Goal: Transaction & Acquisition: Subscribe to service/newsletter

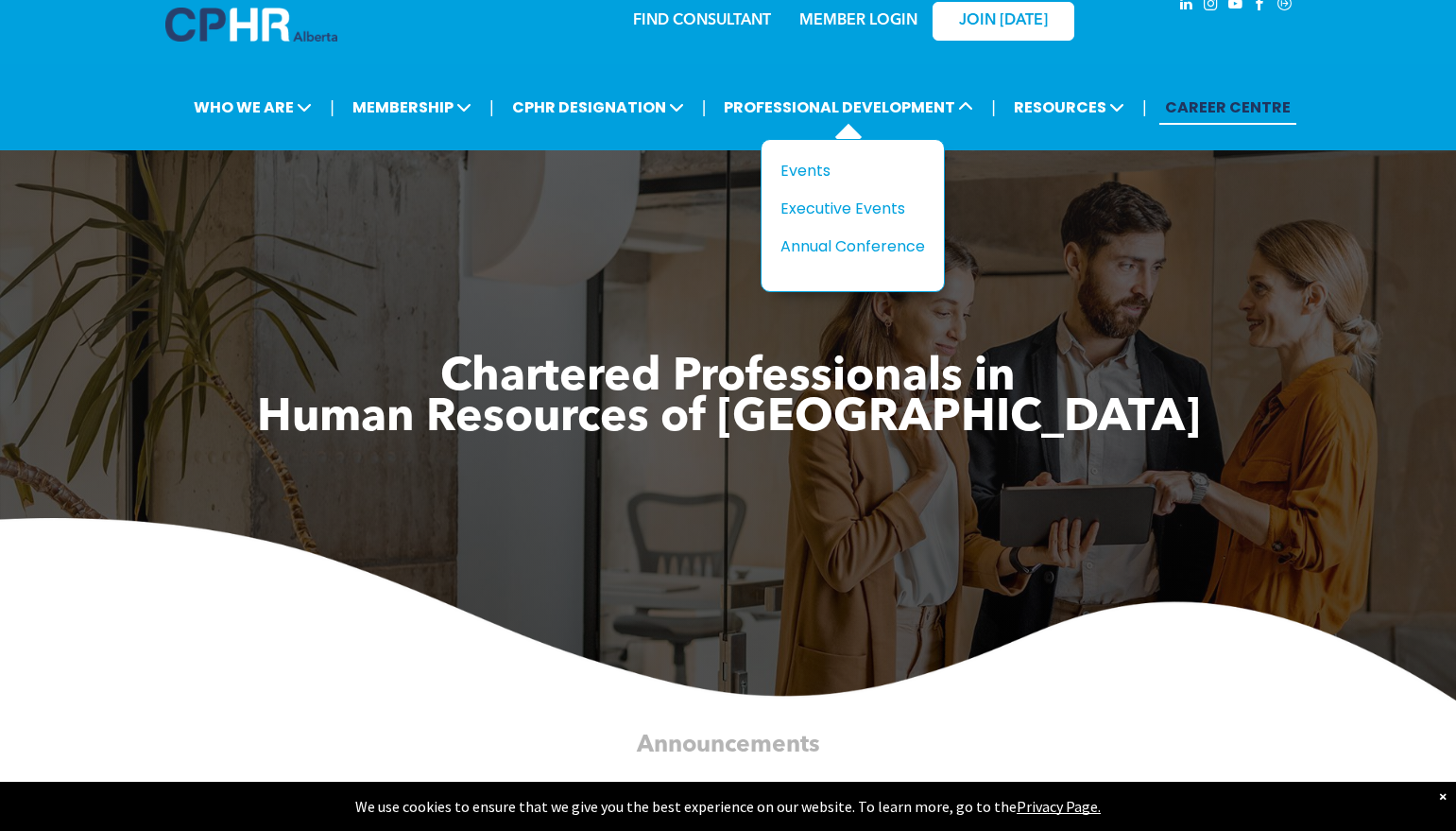
scroll to position [30, 0]
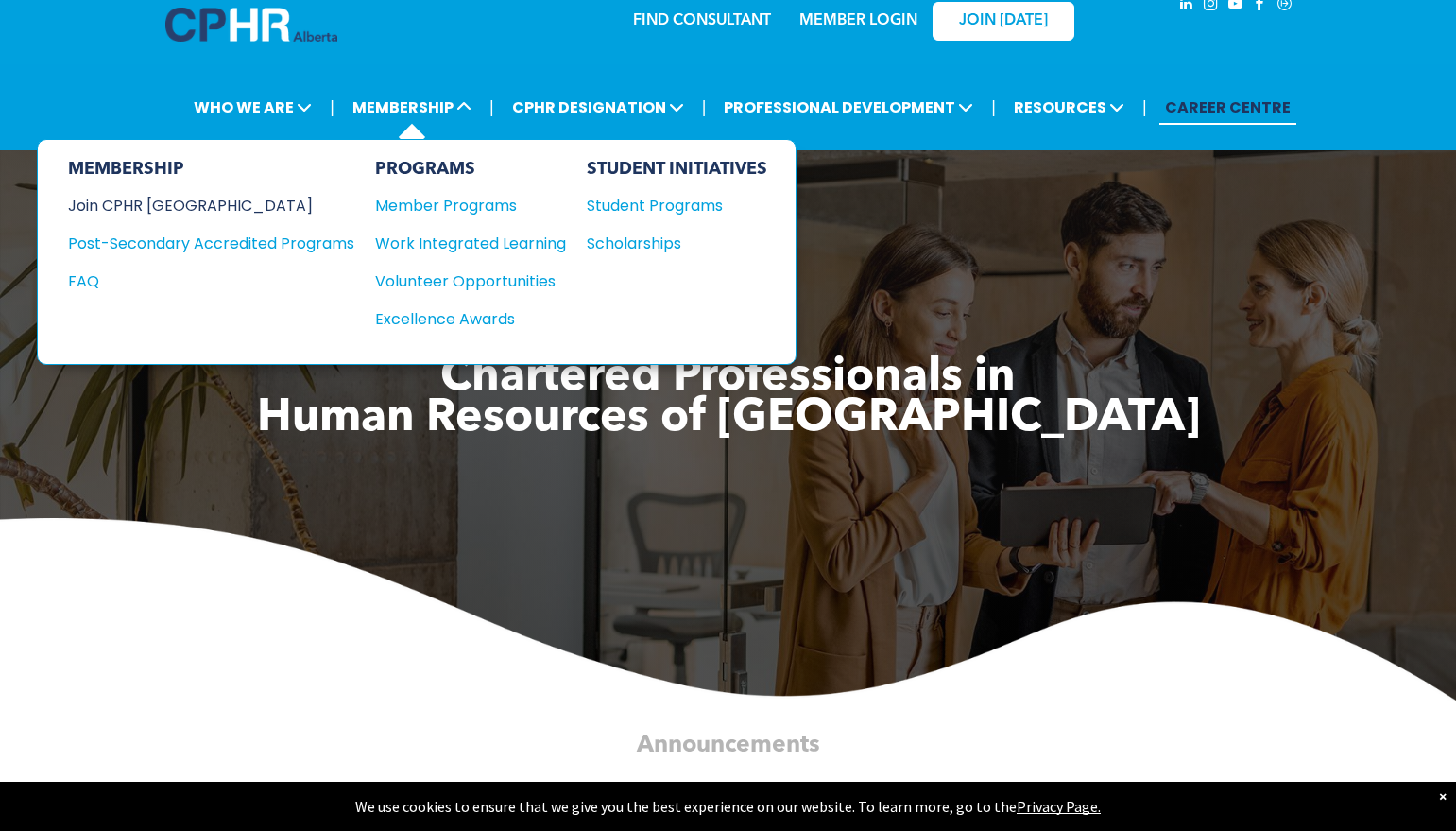
click at [162, 205] on div "Join CPHR [GEOGRAPHIC_DATA]" at bounding box center [196, 206] width 258 height 24
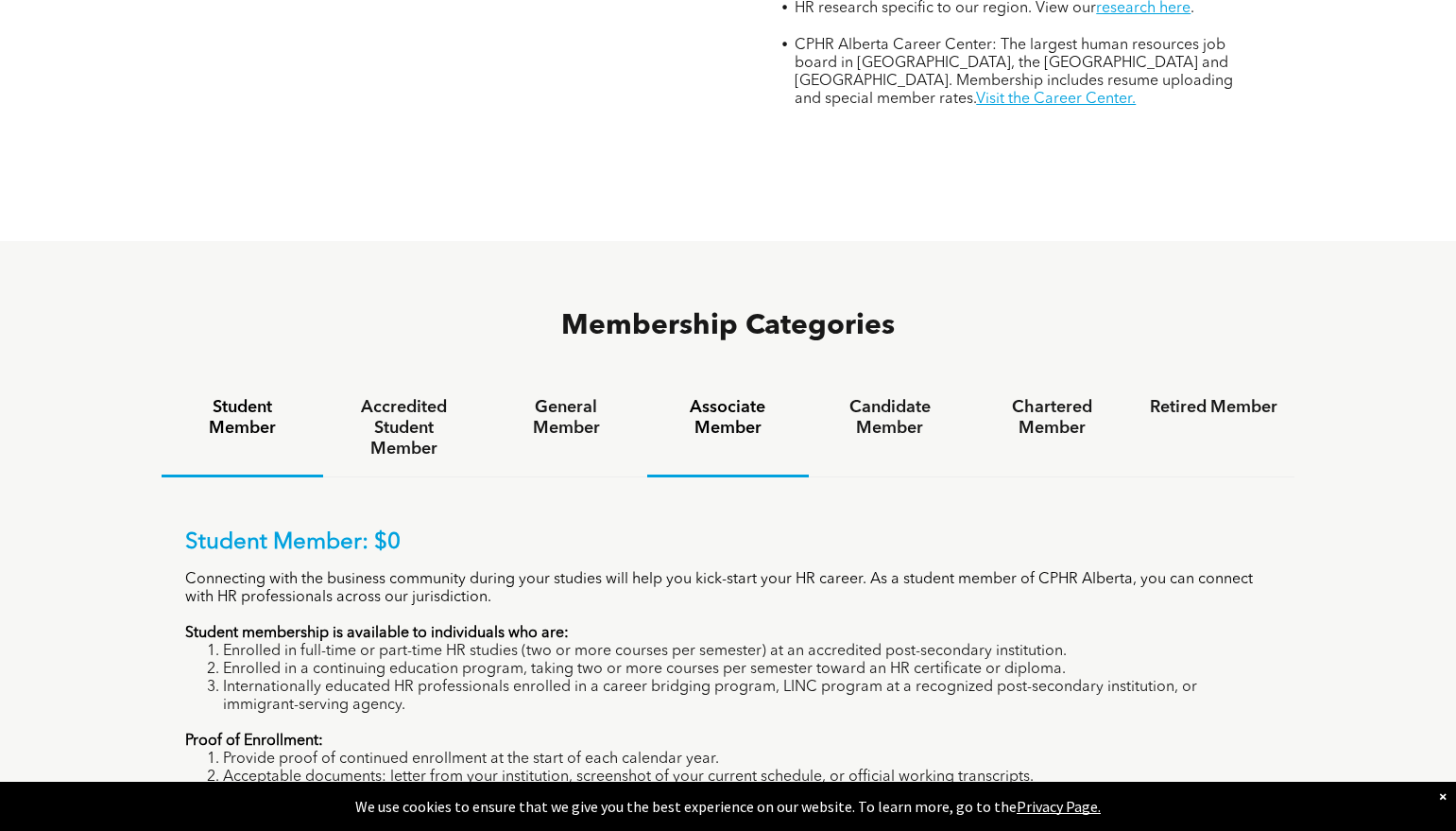
scroll to position [1016, 0]
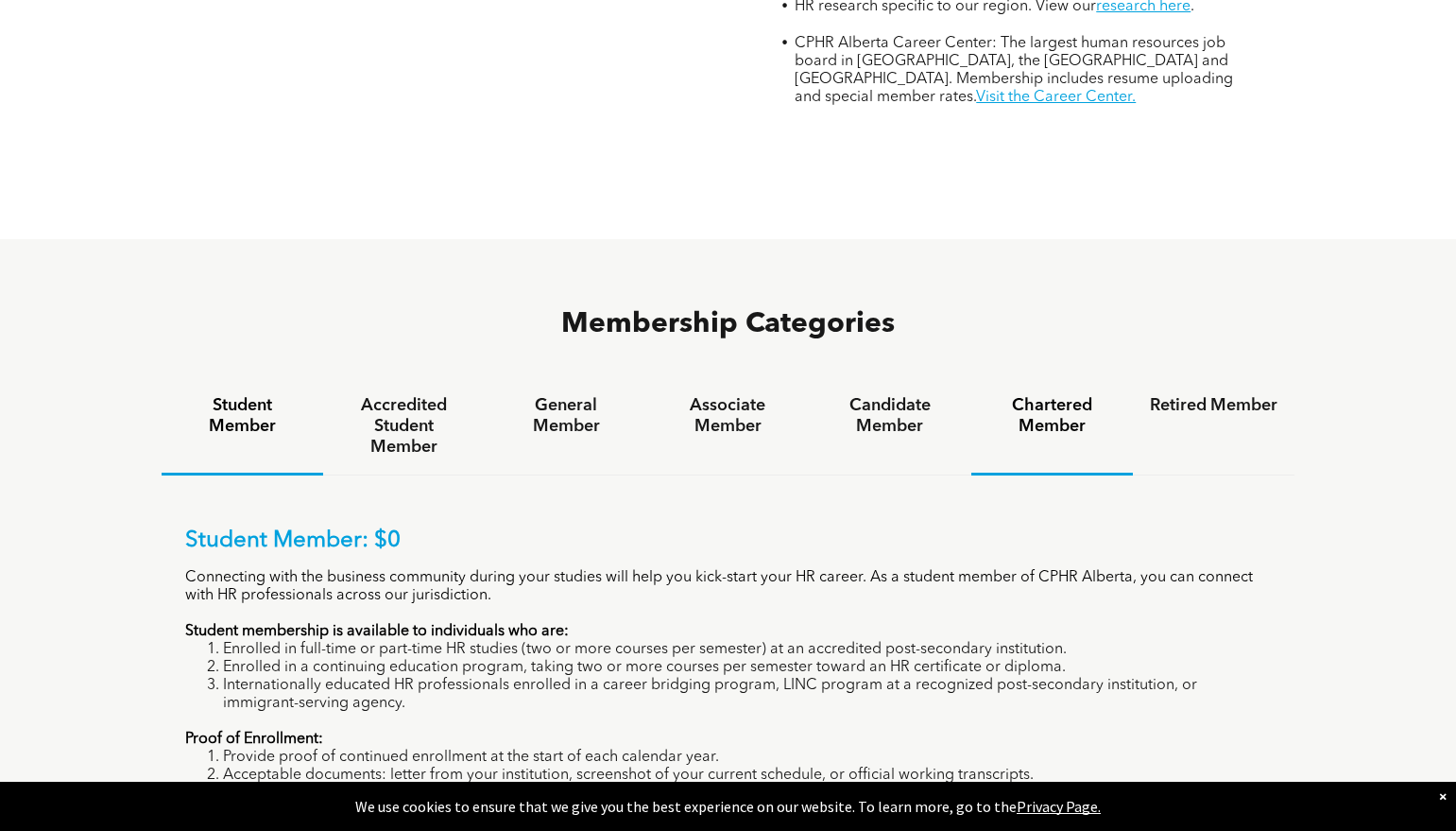
click at [1073, 396] on h4 "Chartered Member" at bounding box center [1052, 416] width 127 height 42
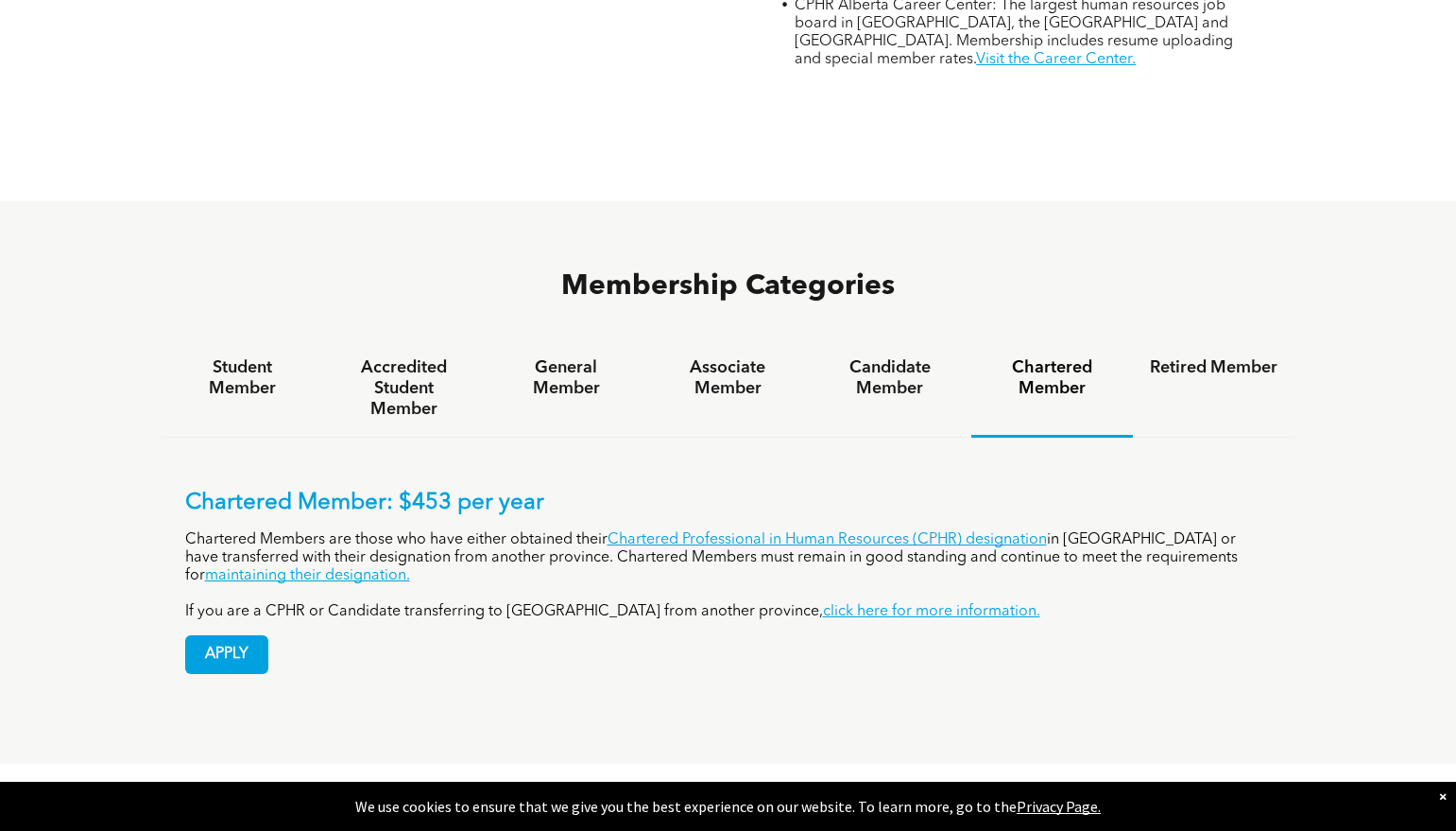
scroll to position [1054, 0]
click at [1213, 358] on h4 "Retired Member" at bounding box center [1214, 368] width 127 height 21
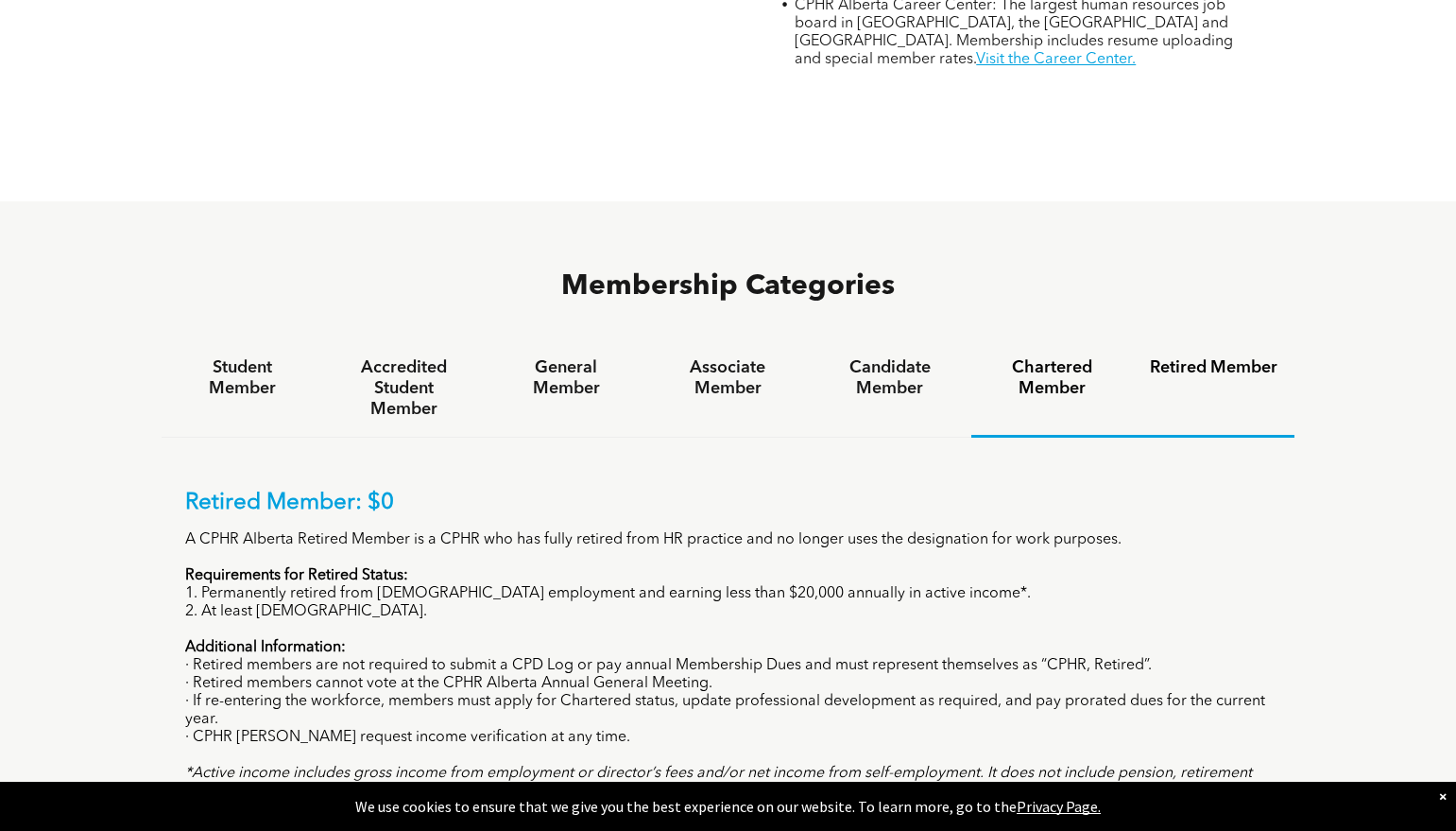
click at [1037, 358] on h4 "Chartered Member" at bounding box center [1052, 379] width 127 height 42
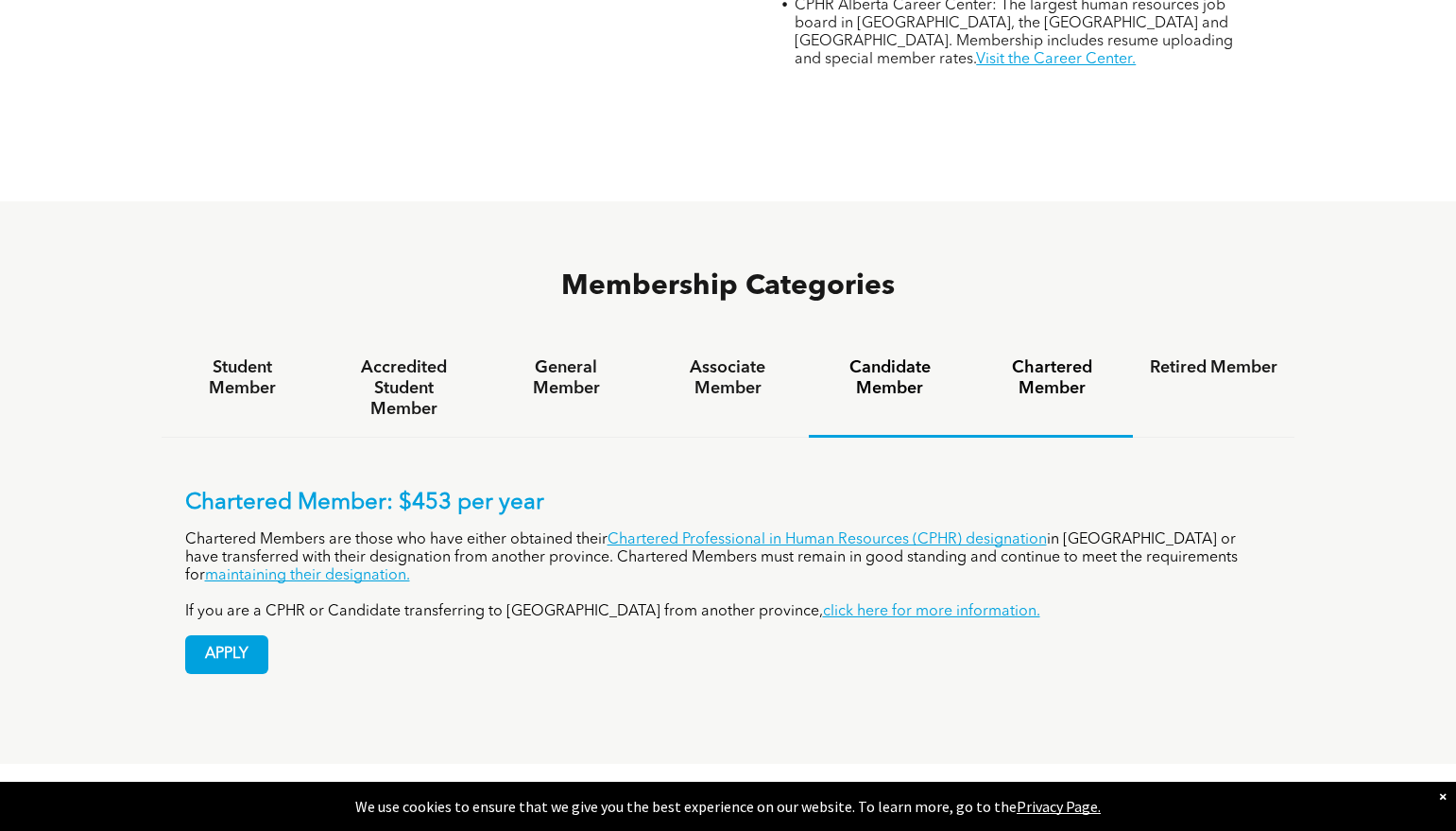
click at [887, 358] on h4 "Candidate Member" at bounding box center [889, 379] width 127 height 42
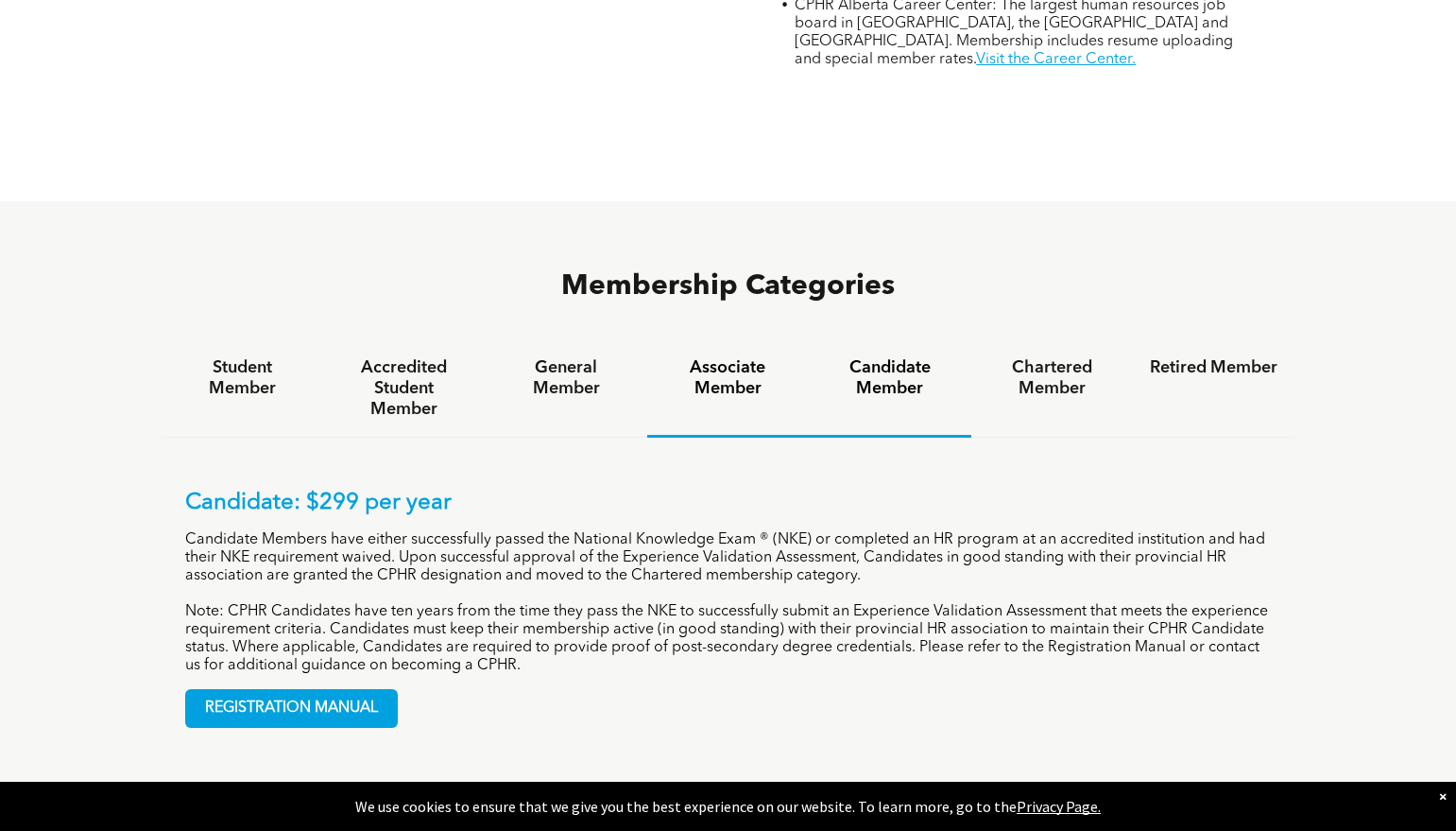
click at [728, 358] on h4 "Associate Member" at bounding box center [728, 379] width 127 height 42
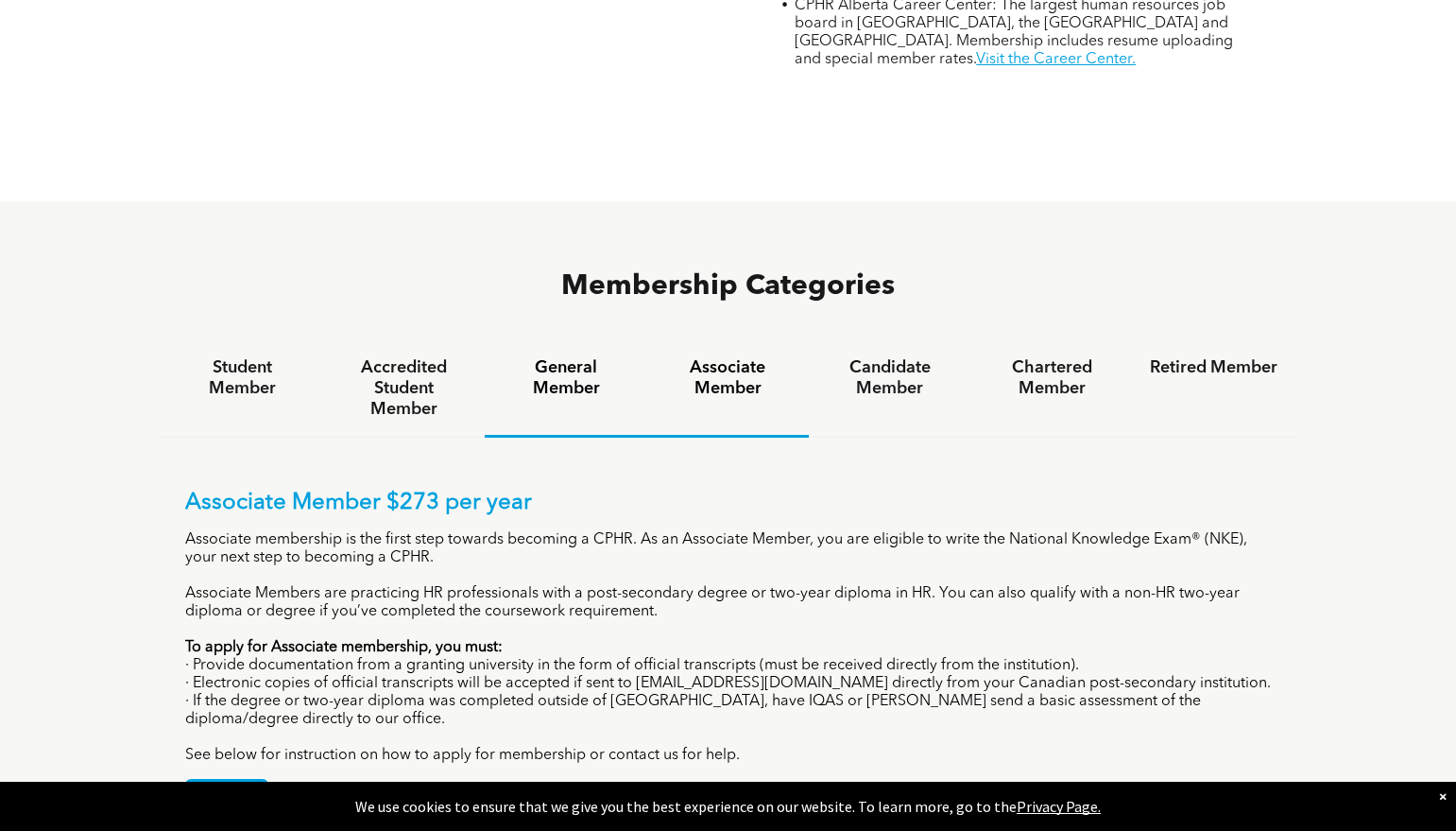
click at [553, 358] on h4 "General Member" at bounding box center [566, 379] width 127 height 42
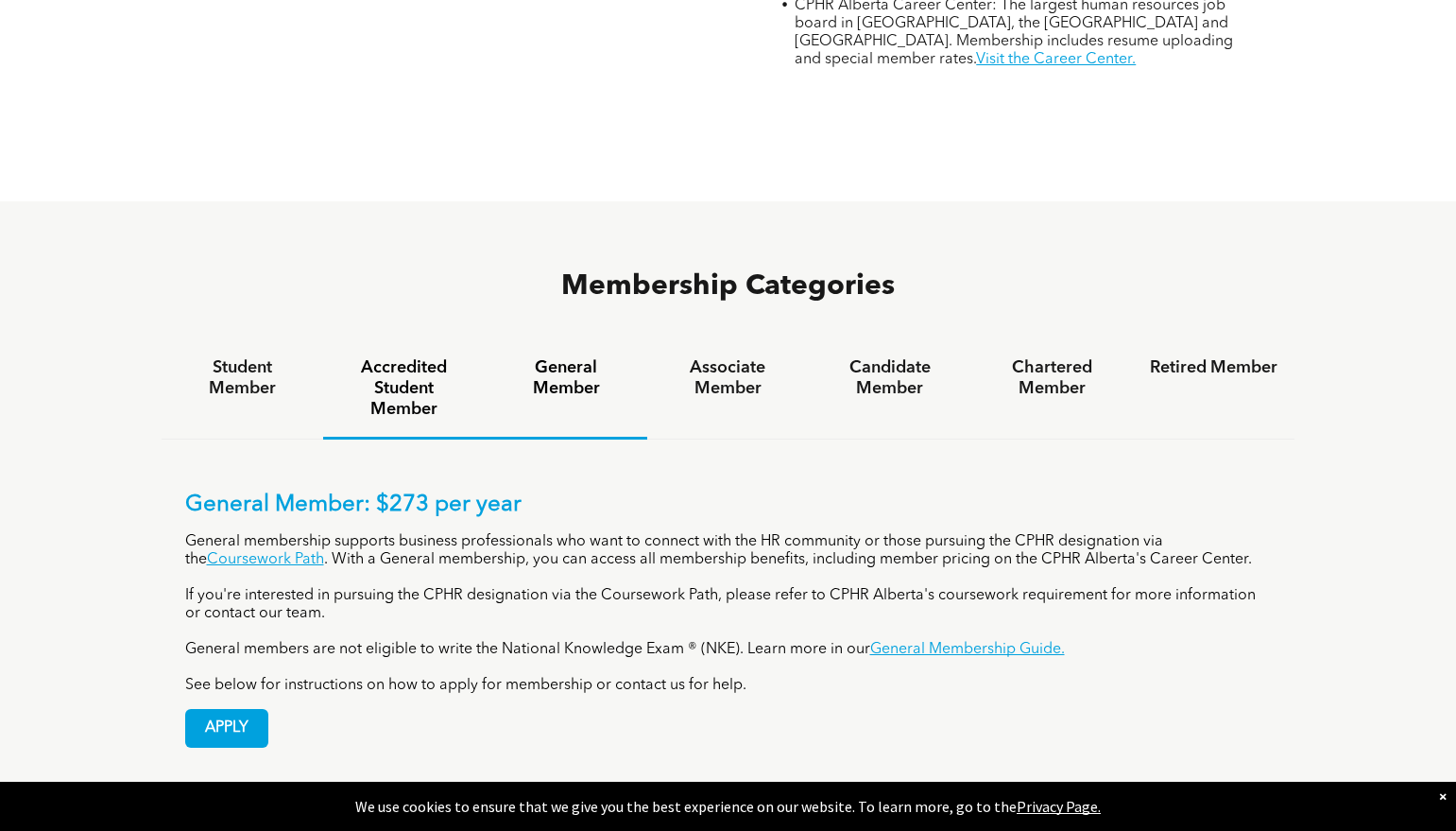
click at [429, 358] on h4 "Accredited Student Member" at bounding box center [404, 389] width 127 height 63
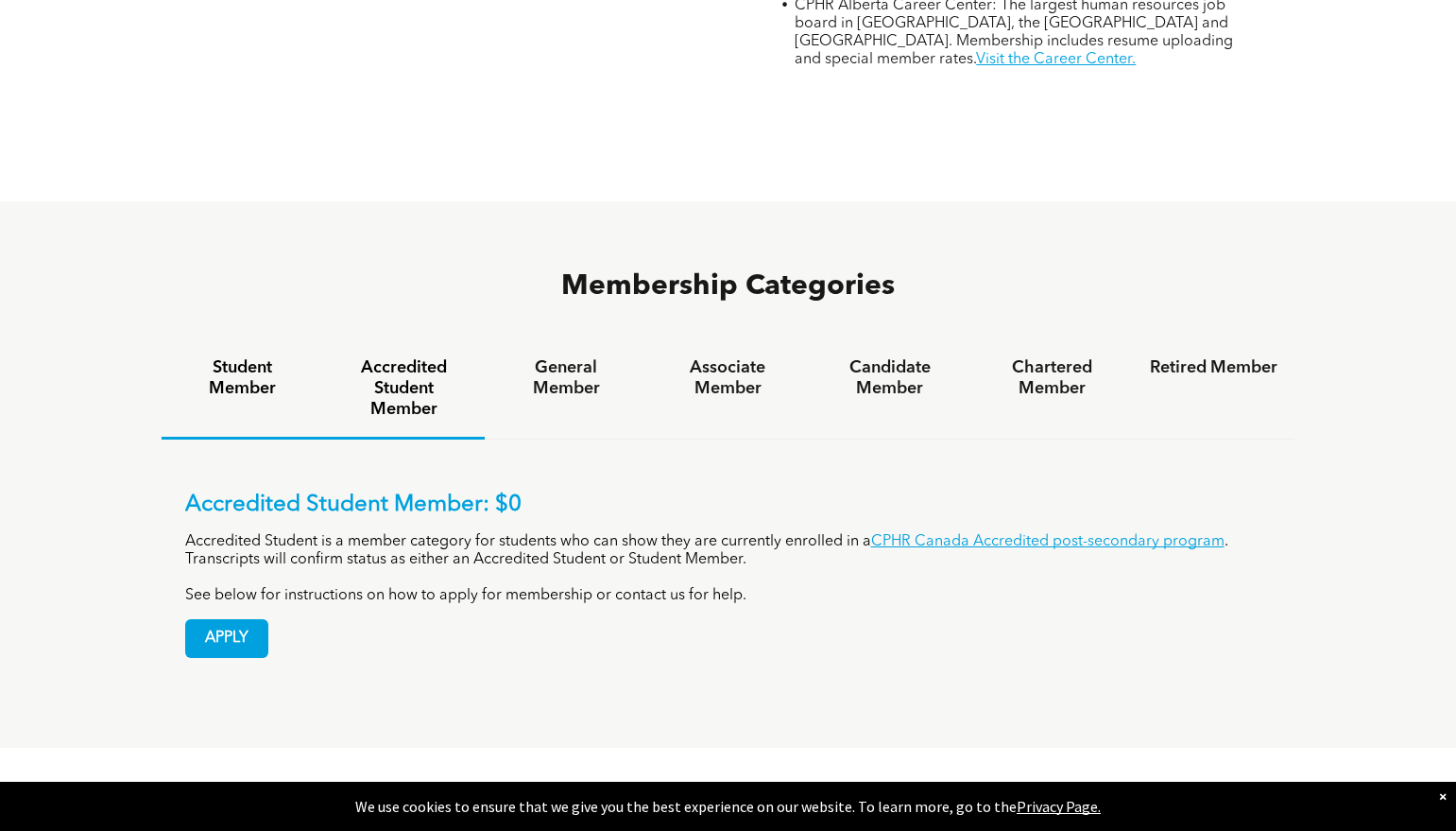
click at [254, 358] on h4 "Student Member" at bounding box center [242, 379] width 127 height 42
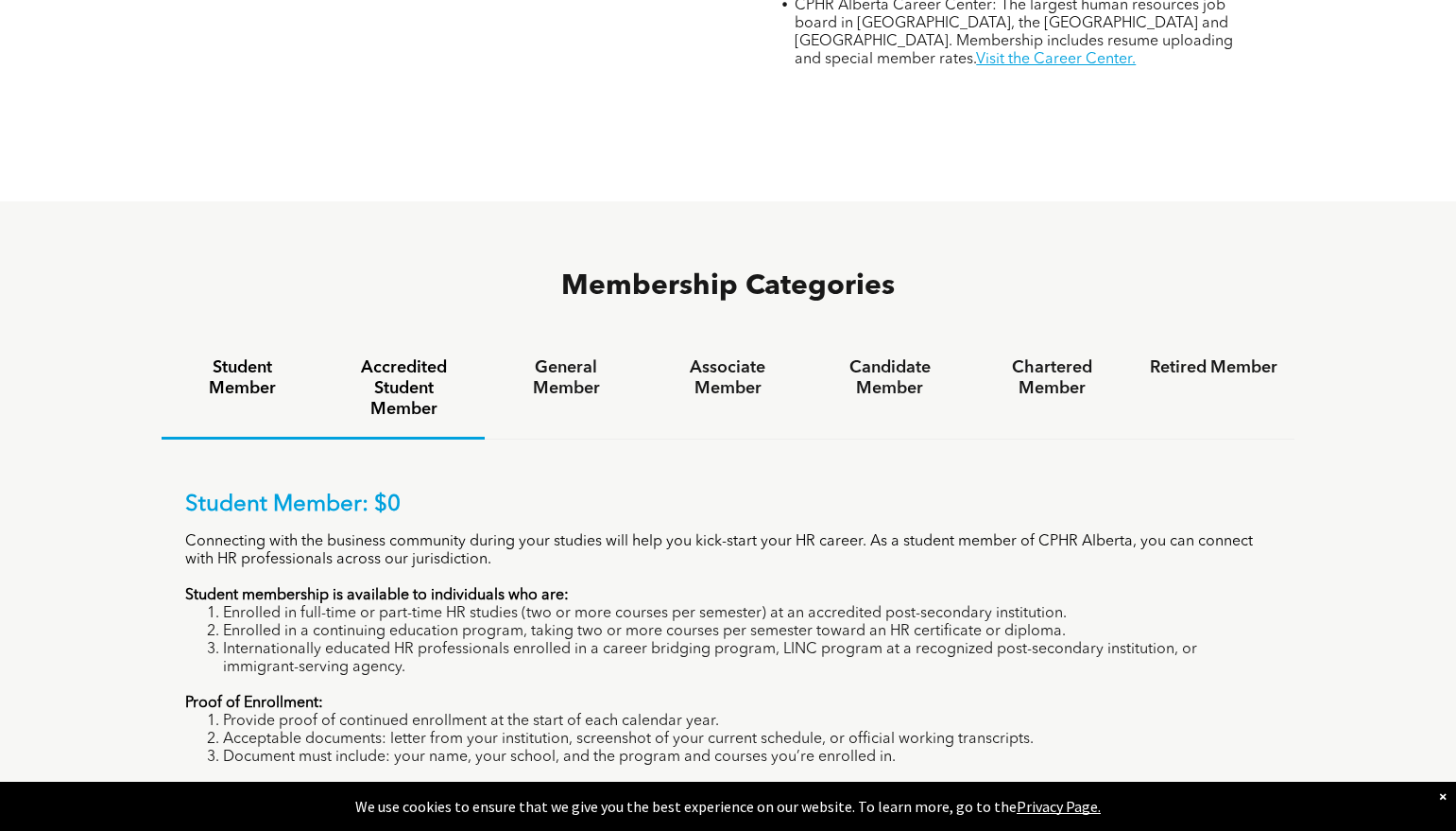
click at [402, 341] on div "Accredited Student Member" at bounding box center [404, 391] width 161 height 100
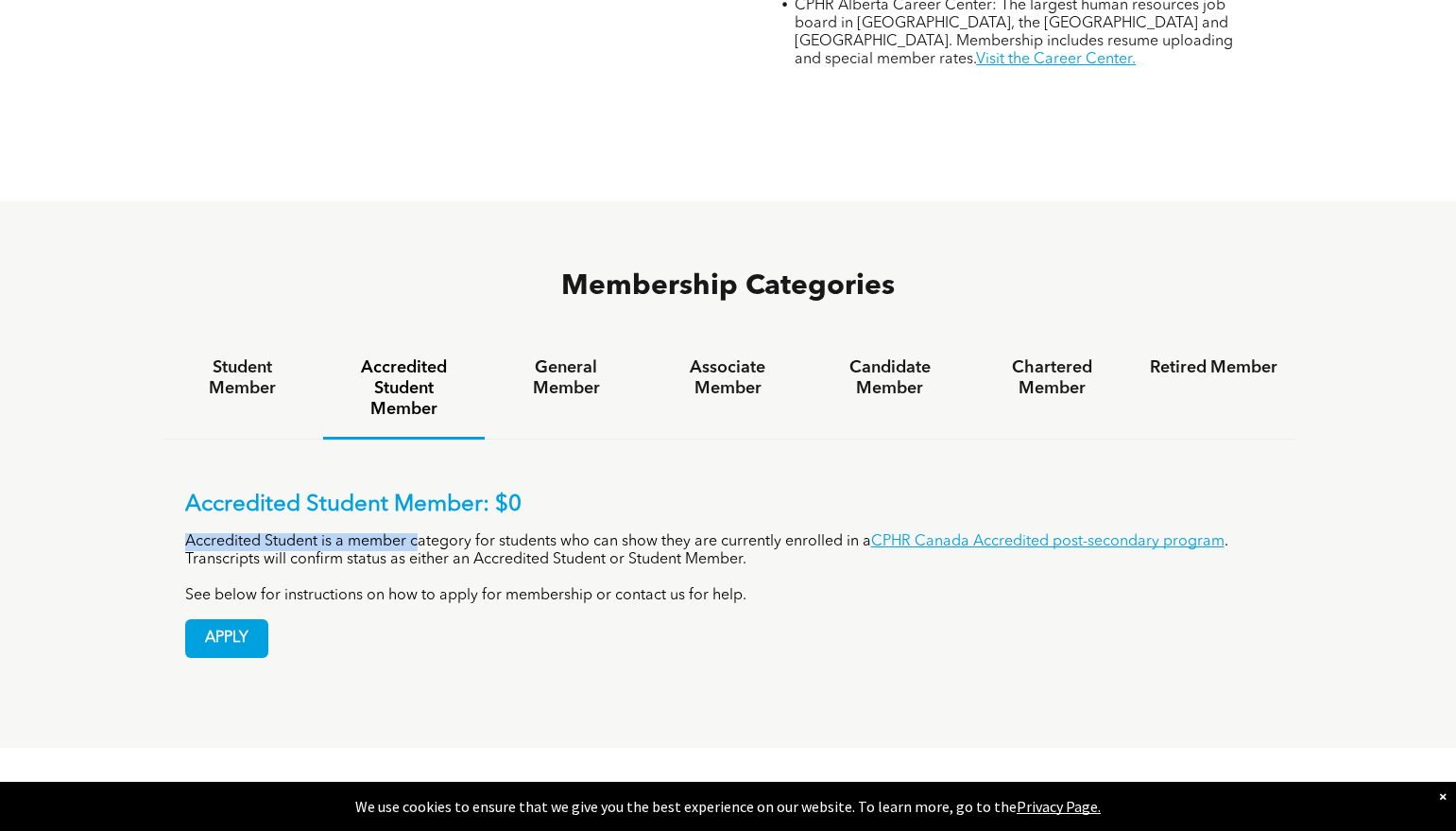
drag, startPoint x: 417, startPoint y: 455, endPoint x: 804, endPoint y: 494, distance: 389.0
click at [804, 494] on div "Accredited Student Member: $0 Accredited Student is a member category for stude…" at bounding box center [728, 548] width 1087 height 114
click at [354, 533] on p "Accredited Student is a member category for students who can show they are curr…" at bounding box center [728, 551] width 1087 height 36
click at [261, 358] on h4 "Student Member" at bounding box center [242, 379] width 127 height 42
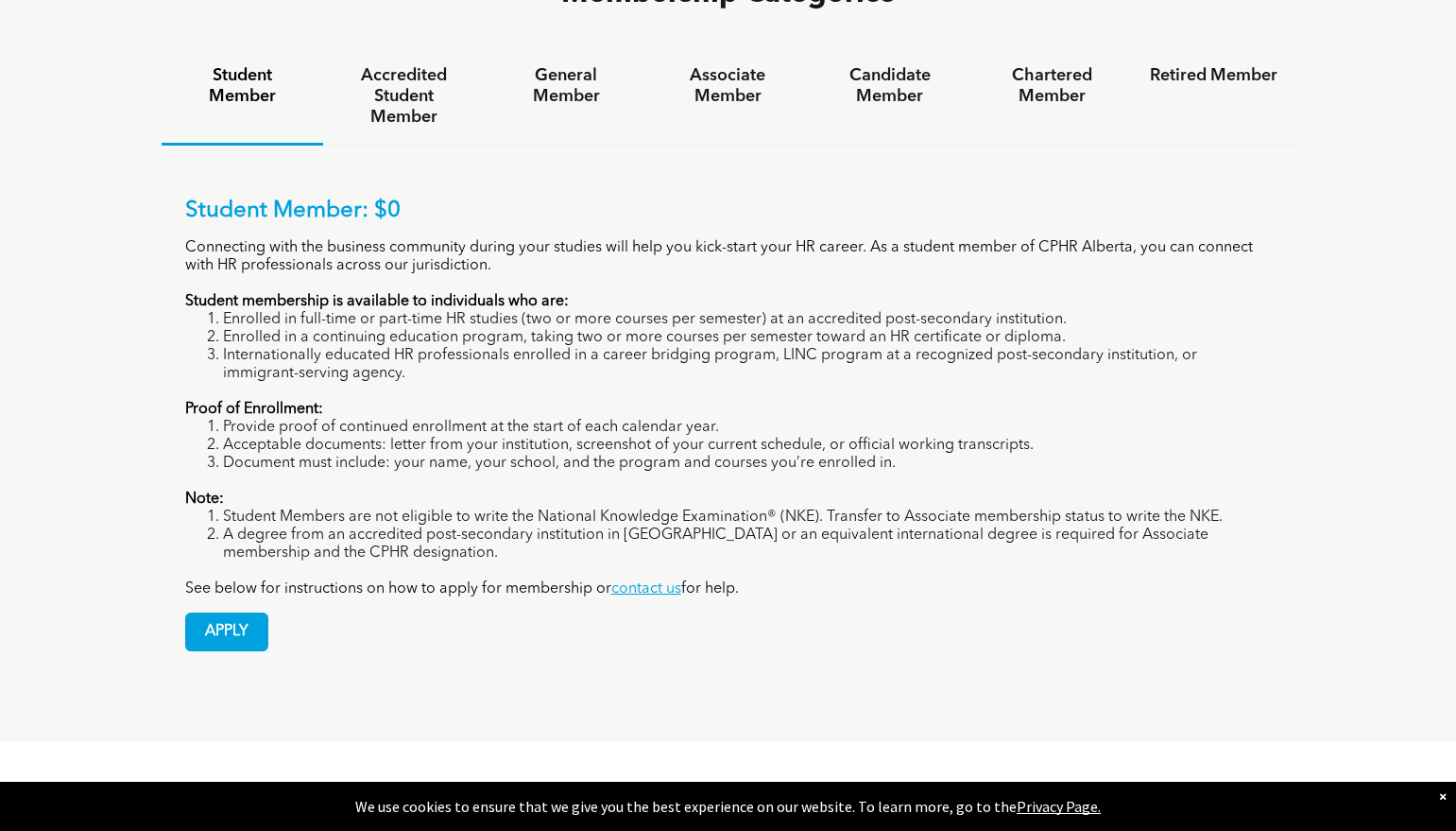
scroll to position [1347, 0]
click at [249, 613] on span "APPLY" at bounding box center [227, 631] width 82 height 37
